Goal: Information Seeking & Learning: Learn about a topic

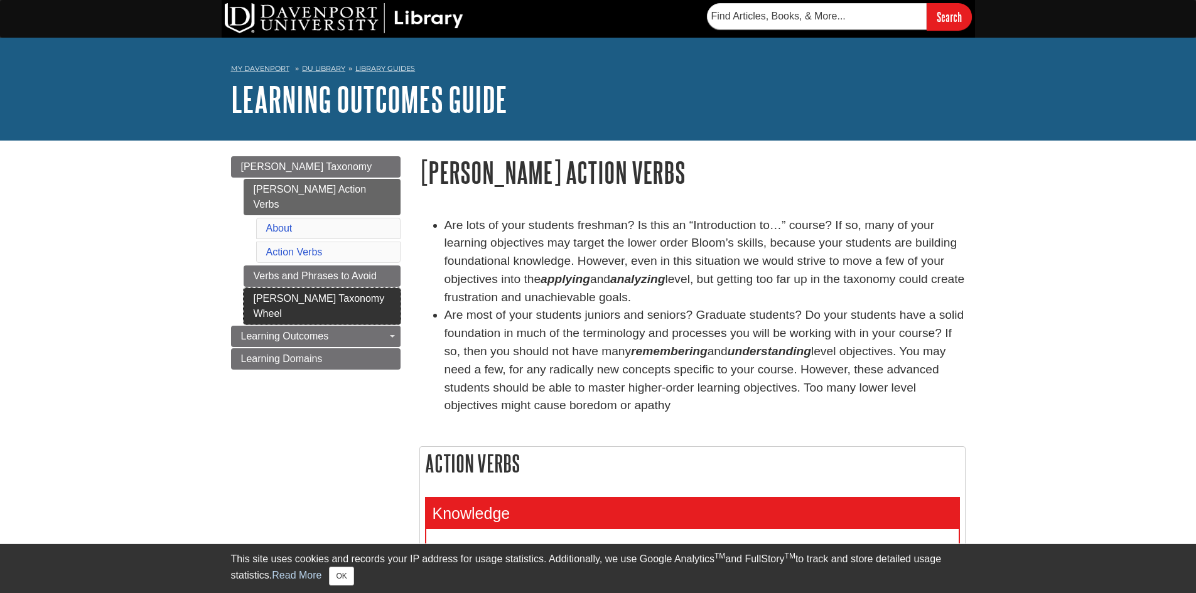
click at [304, 288] on link "[PERSON_NAME] Taxonomy Wheel" at bounding box center [322, 306] width 157 height 36
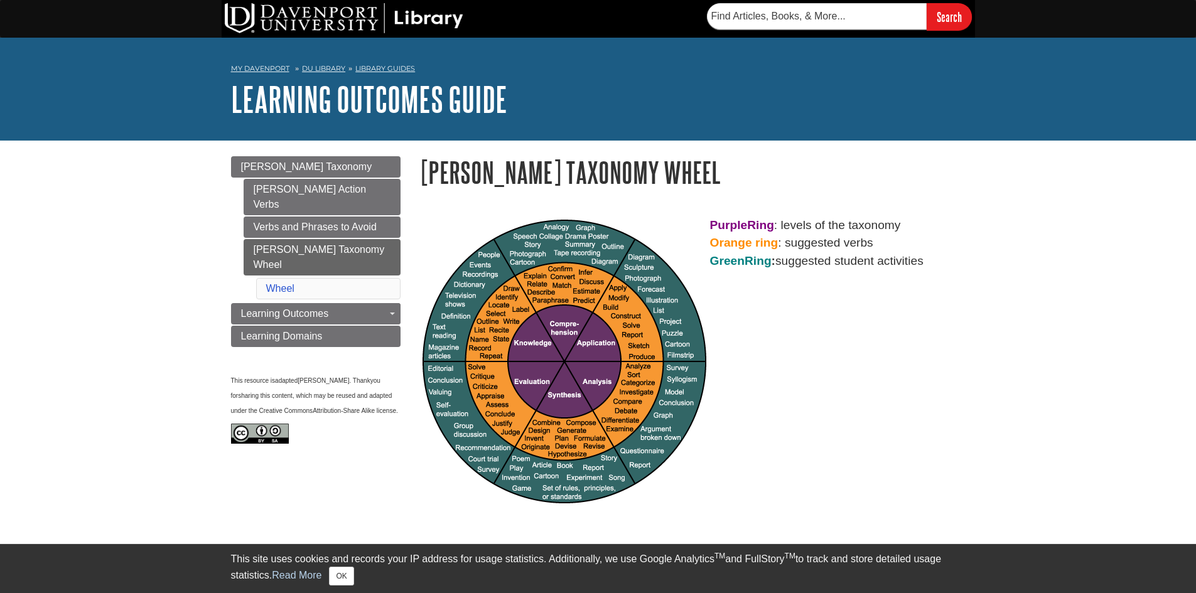
click at [479, 363] on img at bounding box center [564, 362] width 284 height 284
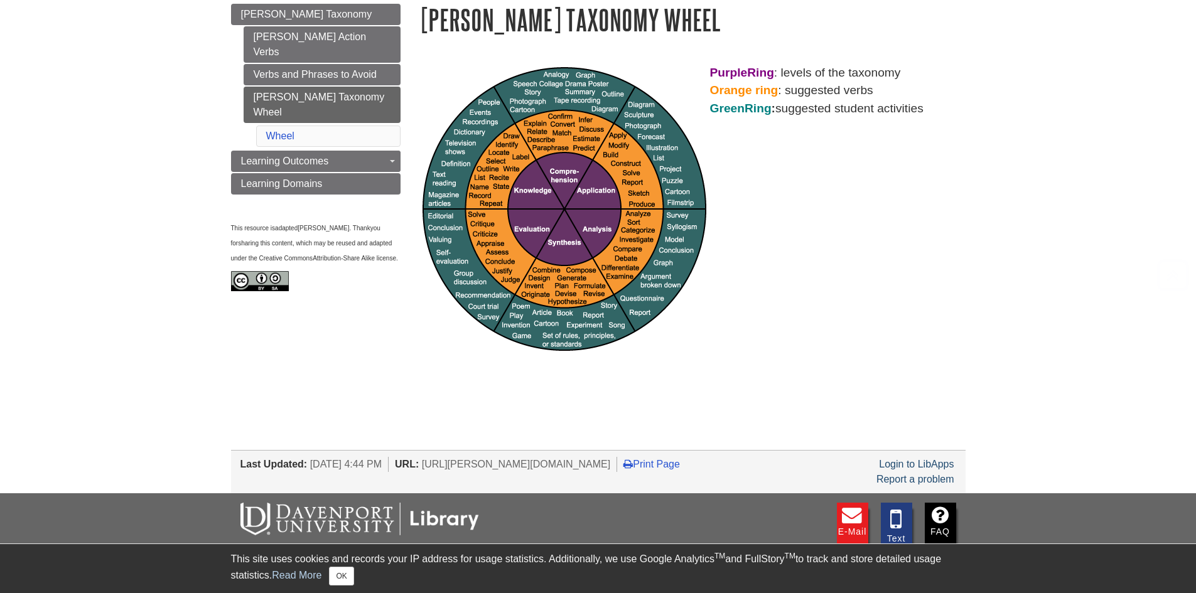
scroll to position [154, 0]
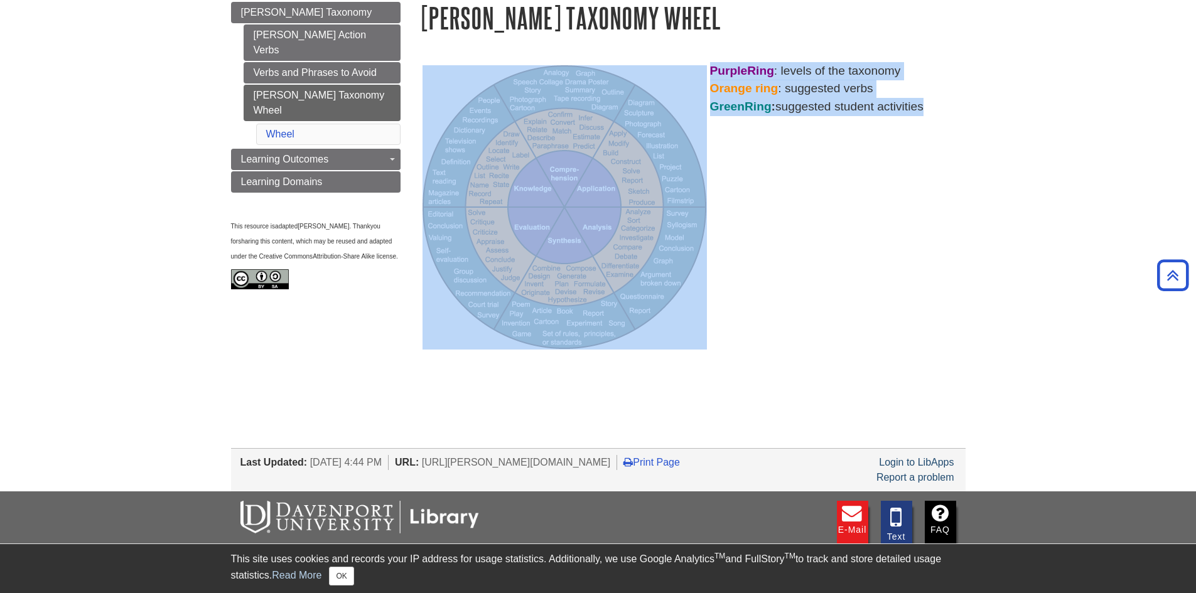
drag, startPoint x: 503, startPoint y: 366, endPoint x: 490, endPoint y: 180, distance: 186.2
click at [490, 180] on div "Purple Ring : levels of the taxonomy Orange ring : suggested verbs Green Ring :…" at bounding box center [692, 214] width 565 height 328
copy p "Purple Ring : levels of the taxonomy Orange ring : suggested verbs Green Ring :…"
click at [865, 239] on div "Purple Ring : levels of the taxonomy Orange ring : suggested verbs Green Ring :…" at bounding box center [692, 207] width 546 height 291
